Goal: Navigation & Orientation: Understand site structure

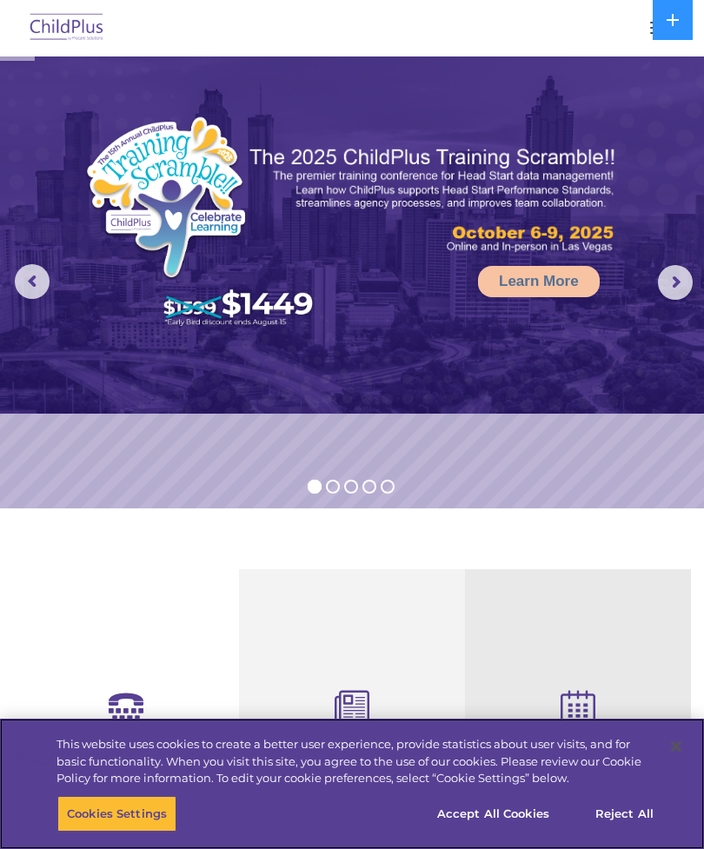
select select "MEDIUM"
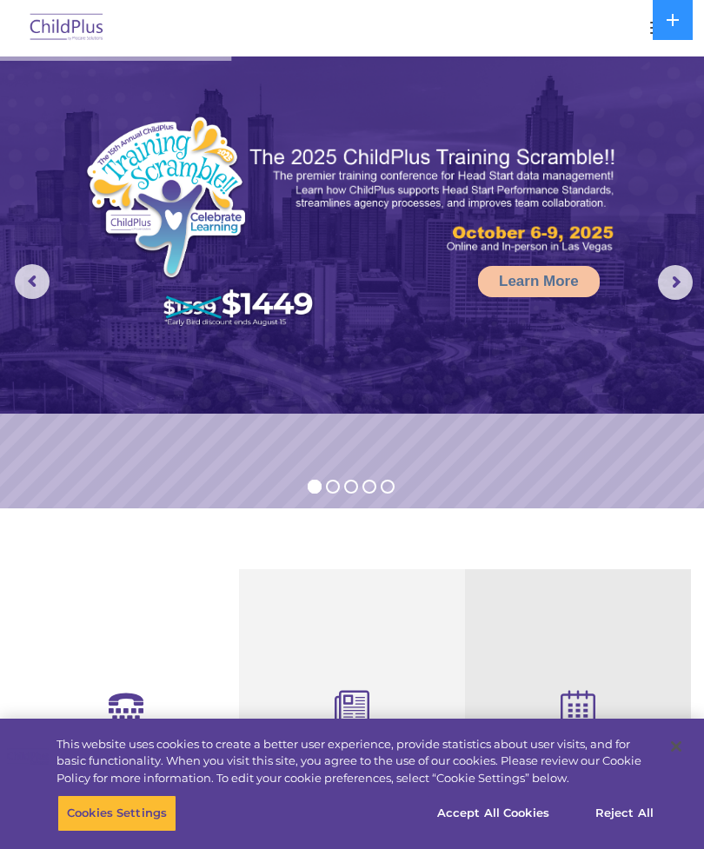
click at [567, 6] on nav "Download Support | Schedule A Demo  MENU MENU Software ChildPlus: The original…" at bounding box center [352, 28] width 704 height 57
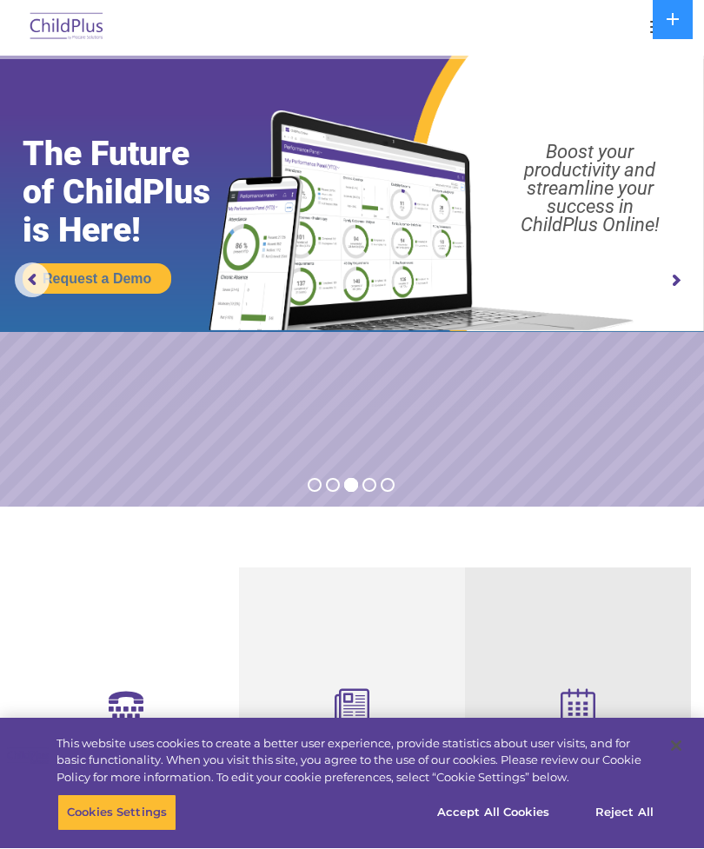
scroll to position [2, 0]
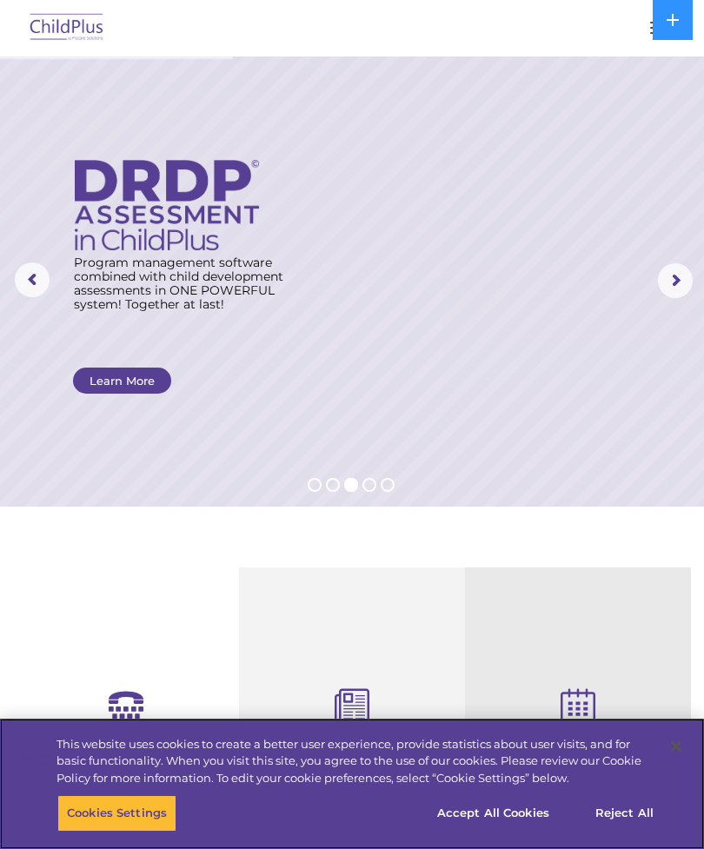
click at [500, 816] on button "Accept All Cookies" at bounding box center [493, 814] width 131 height 37
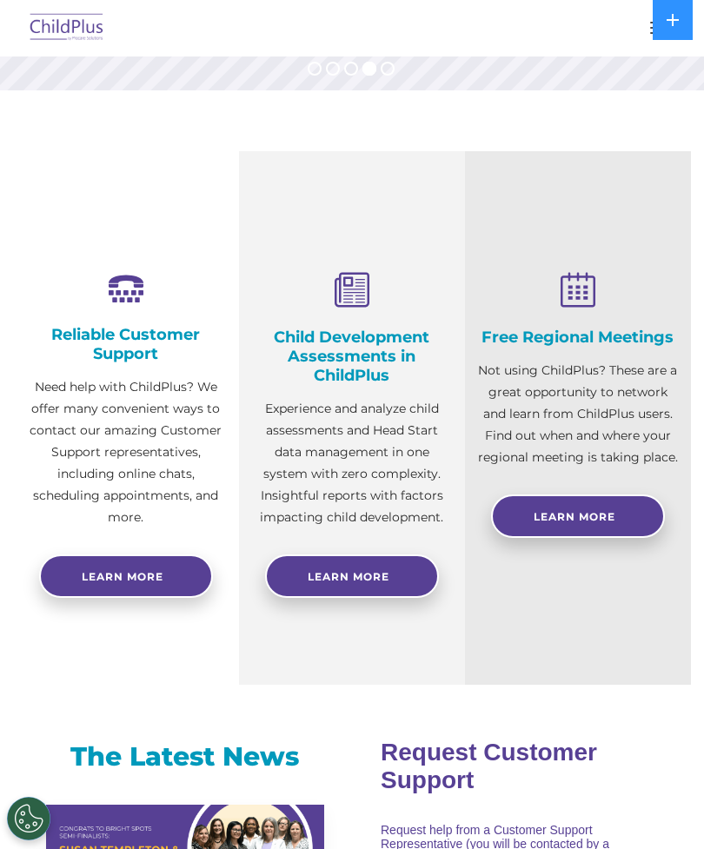
scroll to position [0, 0]
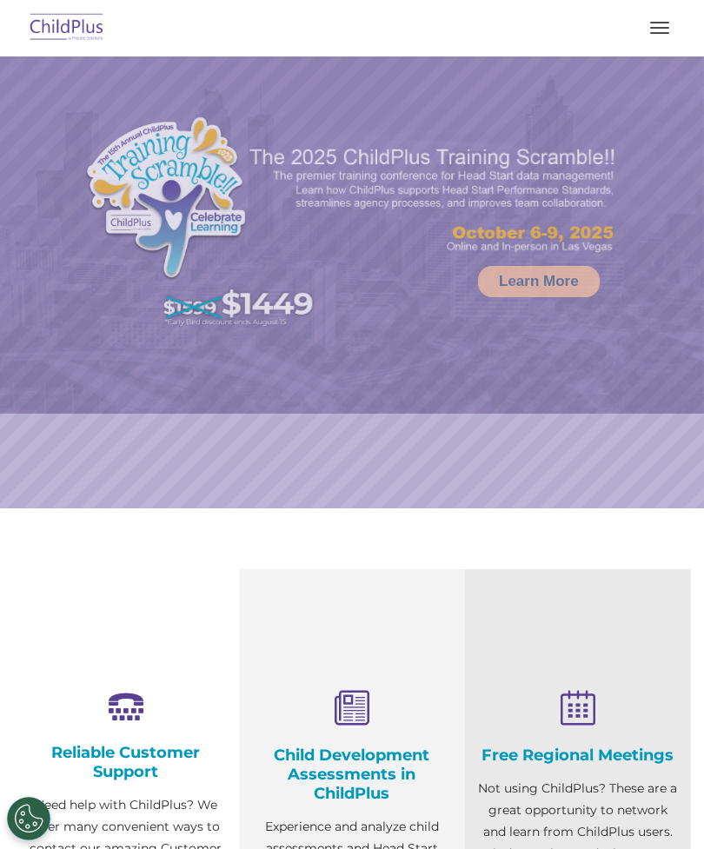
select select "MEDIUM"
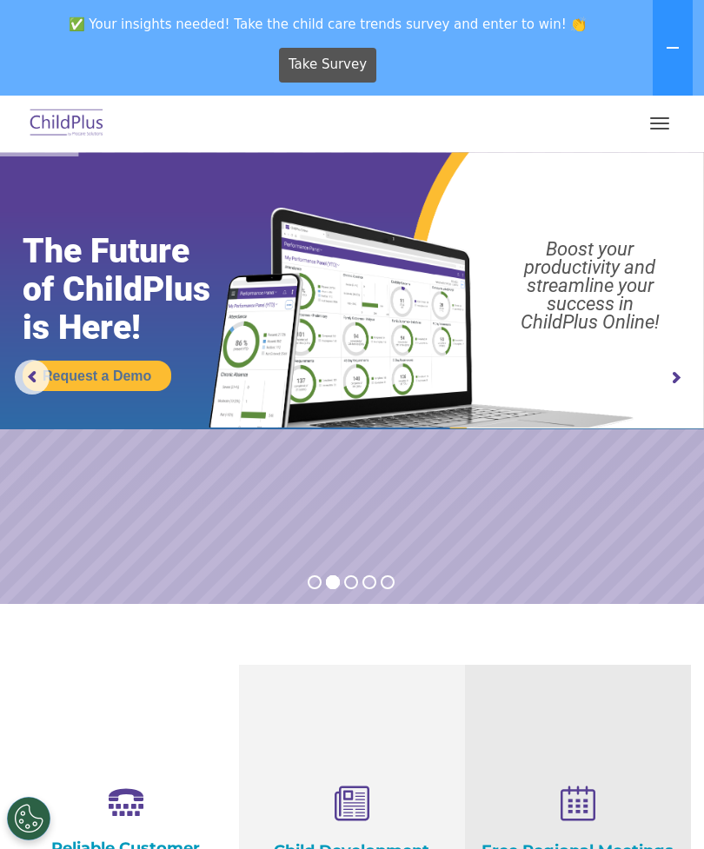
click at [668, 129] on span "button" at bounding box center [659, 129] width 19 height 2
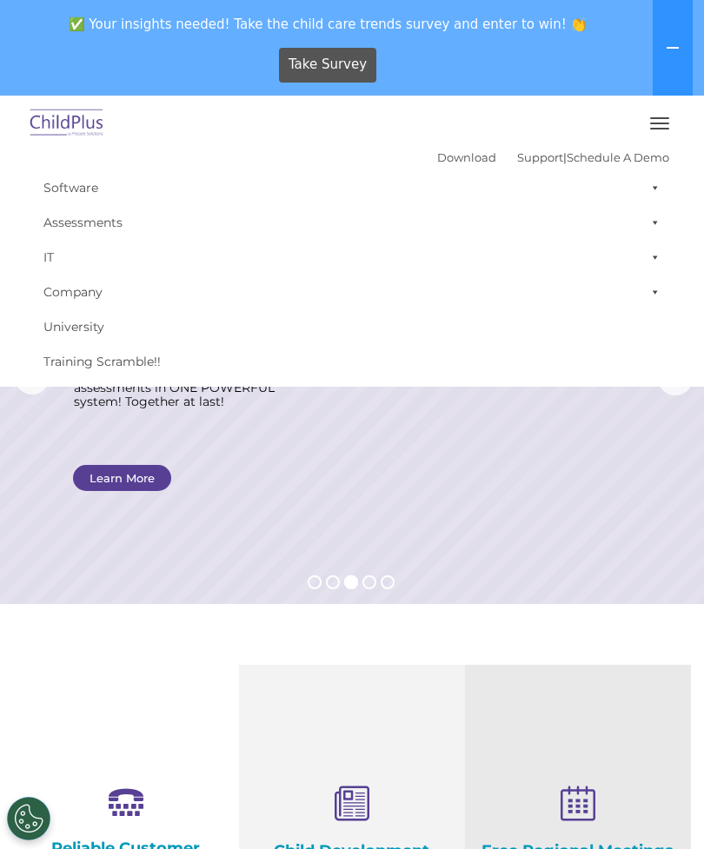
click at [661, 121] on button "button" at bounding box center [660, 124] width 37 height 28
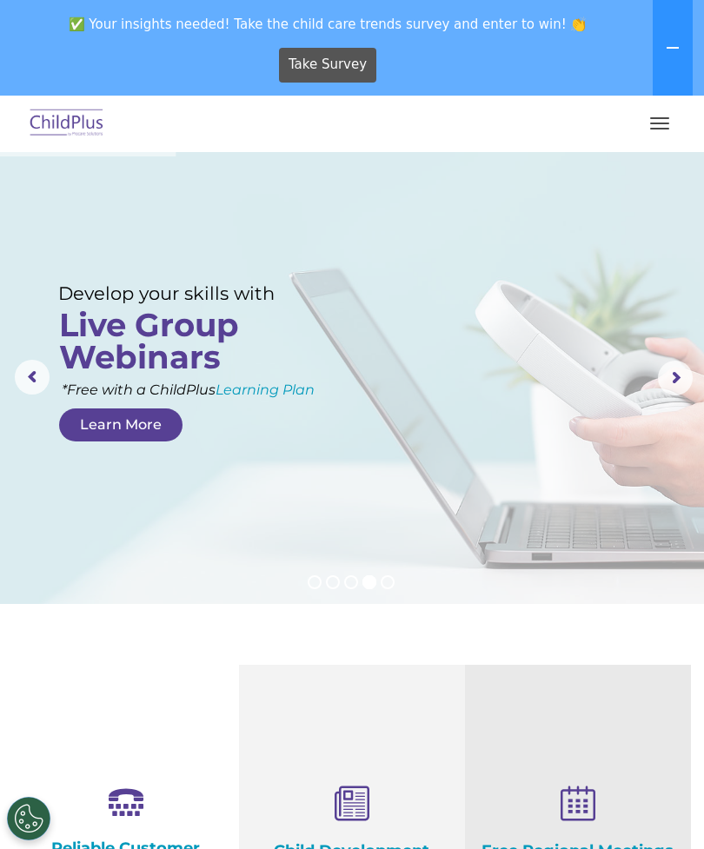
click at [670, 116] on button "button" at bounding box center [660, 124] width 37 height 28
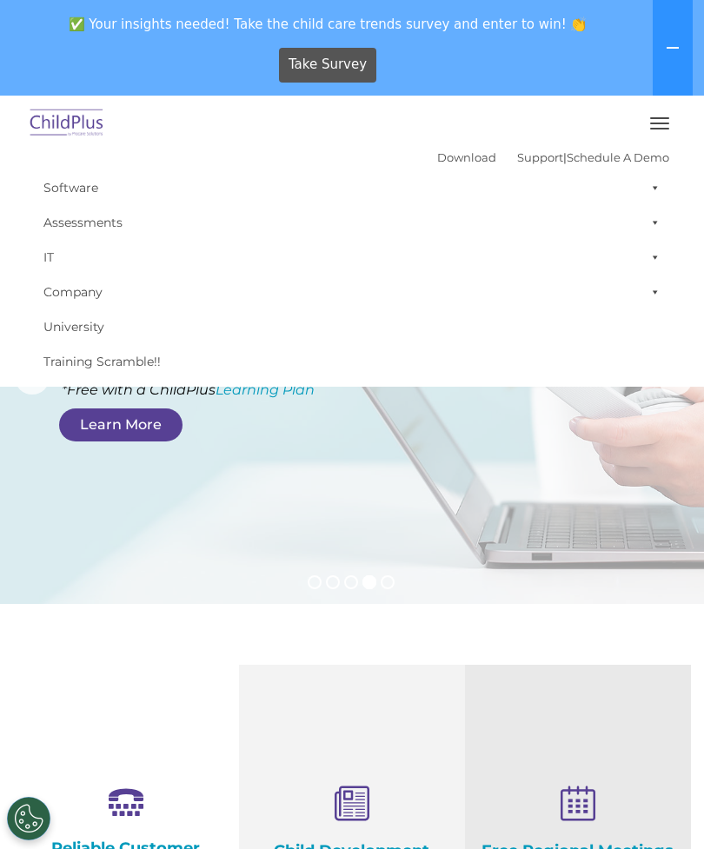
click at [646, 178] on span at bounding box center [651, 187] width 17 height 35
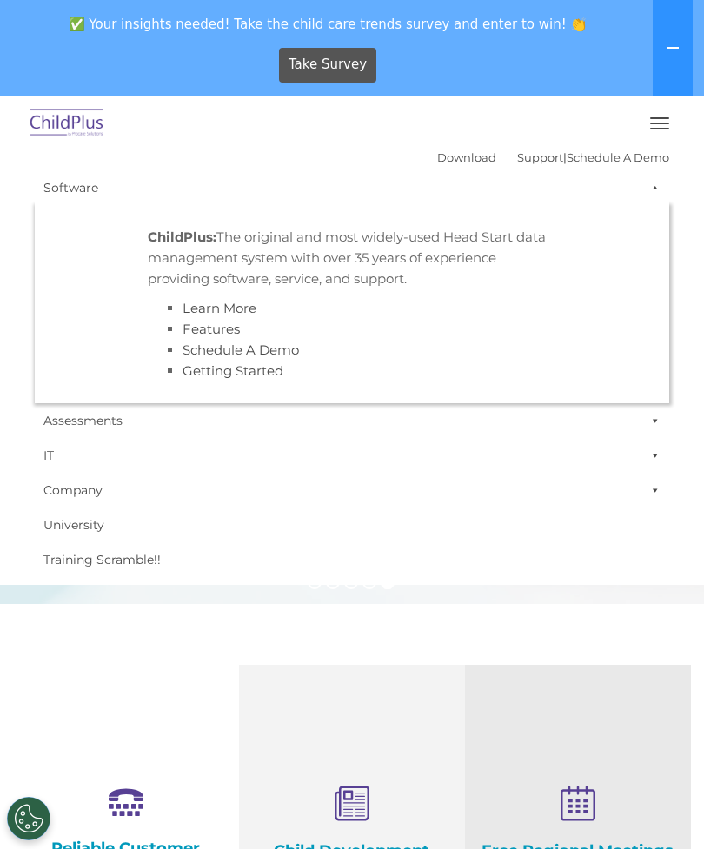
click at [266, 493] on link "Company" at bounding box center [352, 490] width 635 height 35
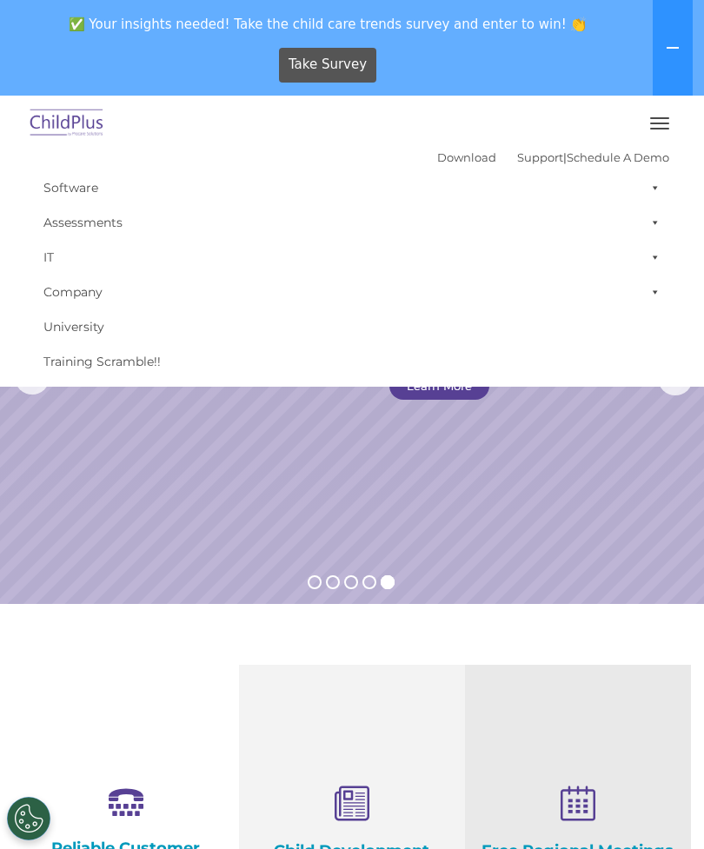
click at [62, 112] on img at bounding box center [67, 123] width 82 height 41
click at [87, 118] on img at bounding box center [67, 123] width 82 height 41
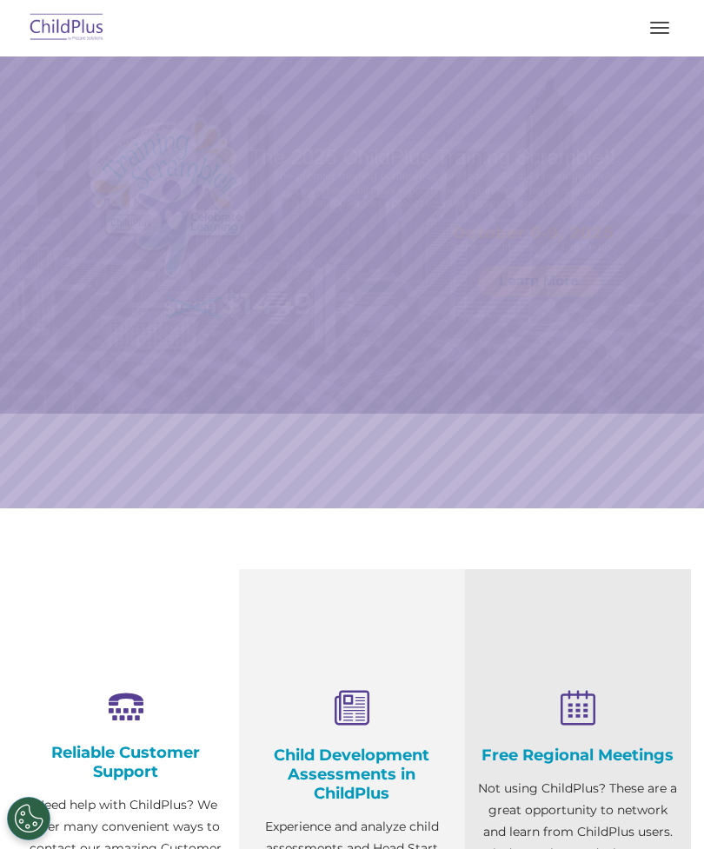
select select "MEDIUM"
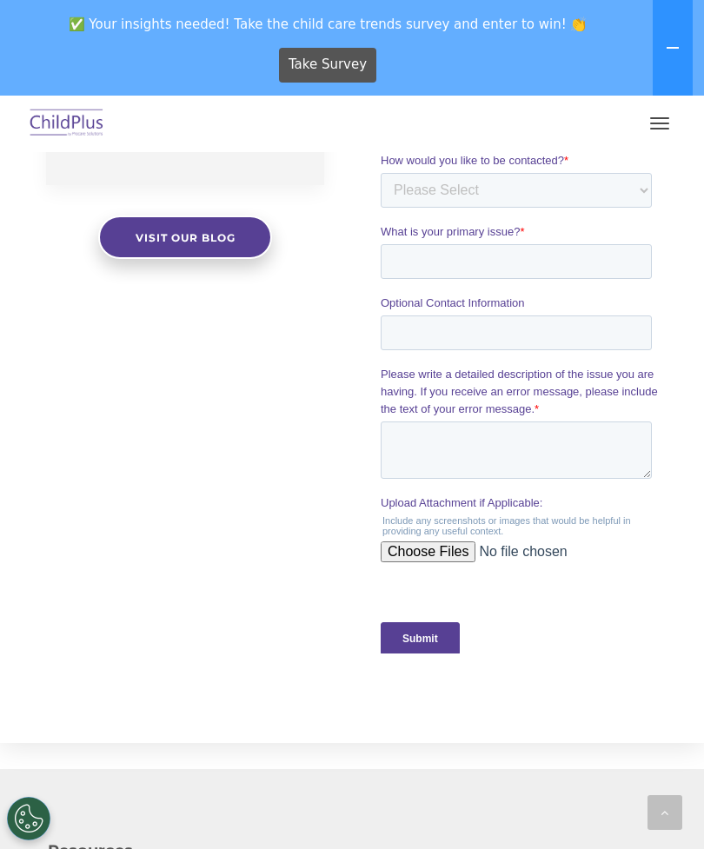
scroll to position [1589, 0]
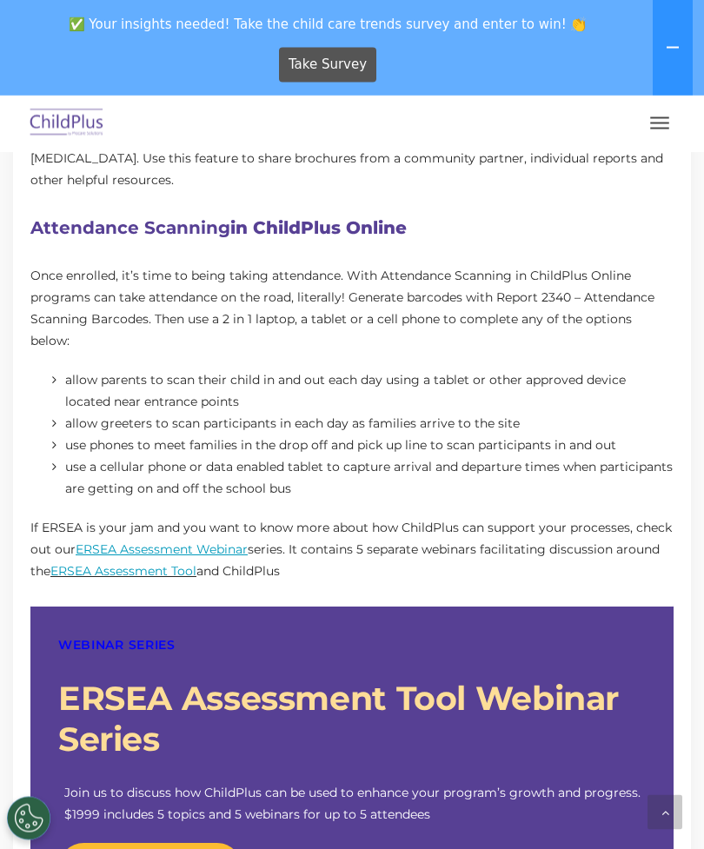
scroll to position [1217, 0]
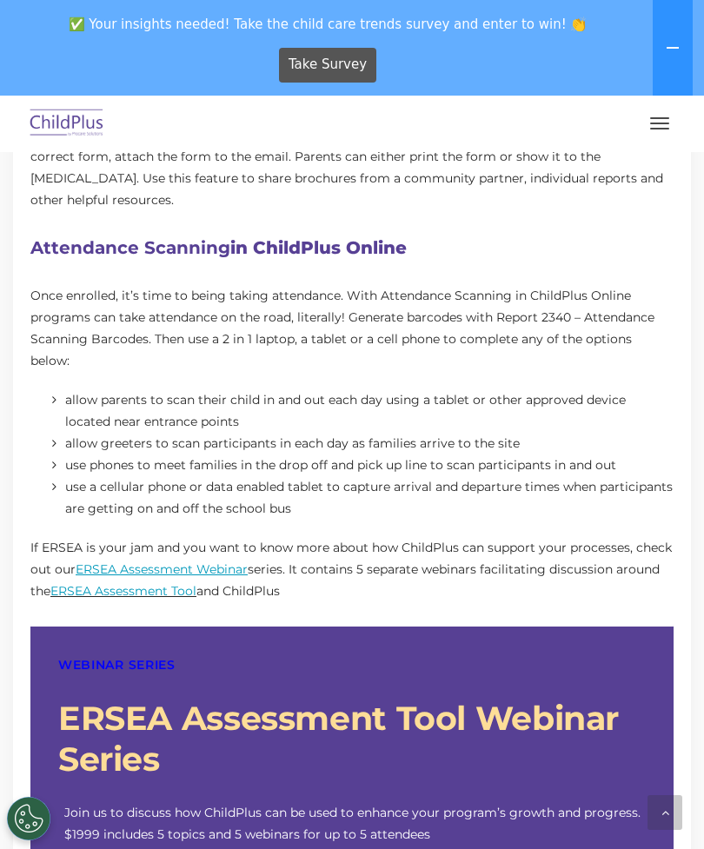
click at [664, 118] on span "button" at bounding box center [659, 118] width 19 height 2
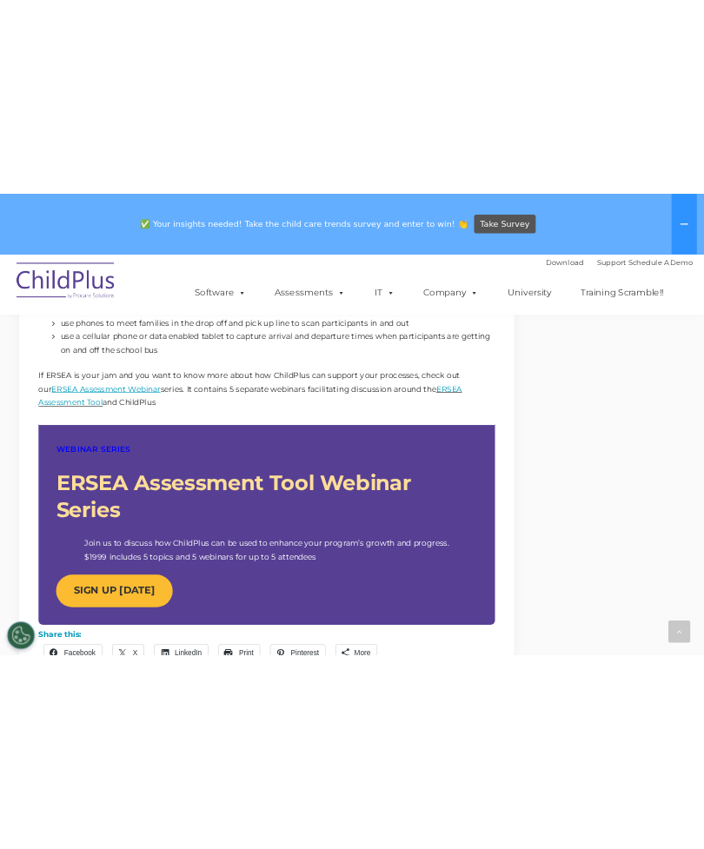
scroll to position [1362, 0]
